Goal: Transaction & Acquisition: Subscribe to service/newsletter

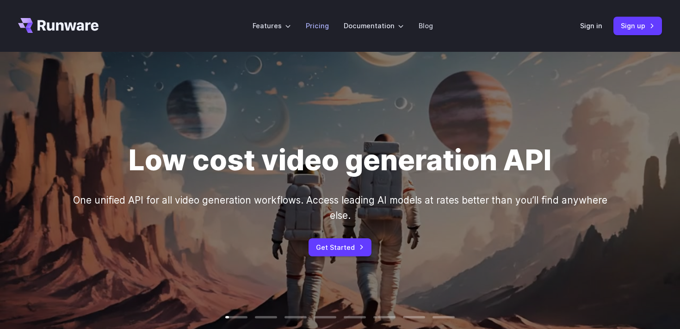
click at [322, 28] on link "Pricing" at bounding box center [317, 25] width 23 height 11
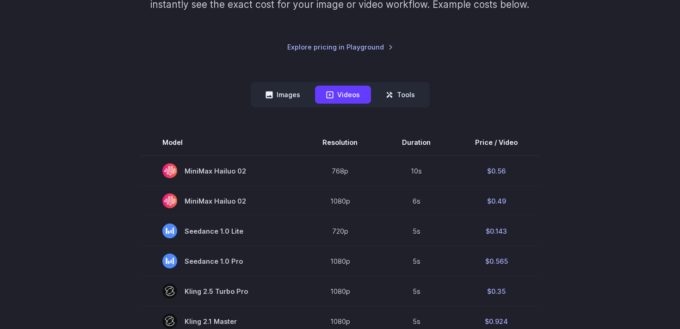
scroll to position [172, 0]
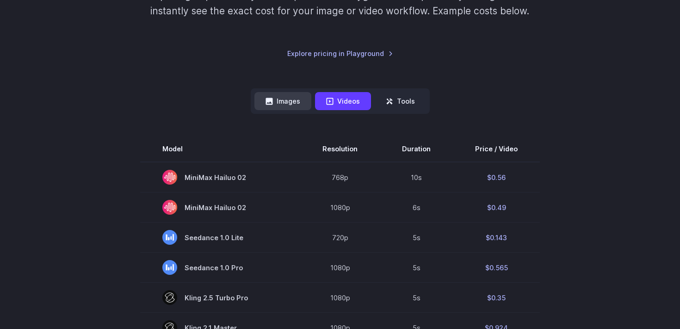
click at [298, 98] on button "Images" at bounding box center [282, 101] width 57 height 18
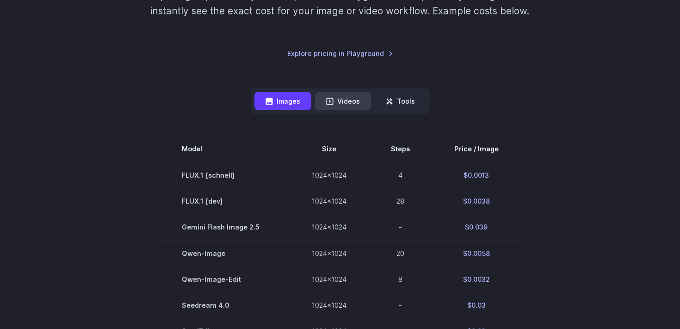
click at [340, 95] on button "Videos" at bounding box center [343, 101] width 56 height 18
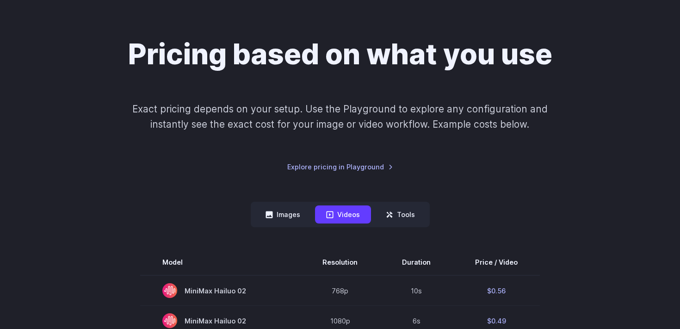
scroll to position [0, 0]
